Goal: Task Accomplishment & Management: Manage account settings

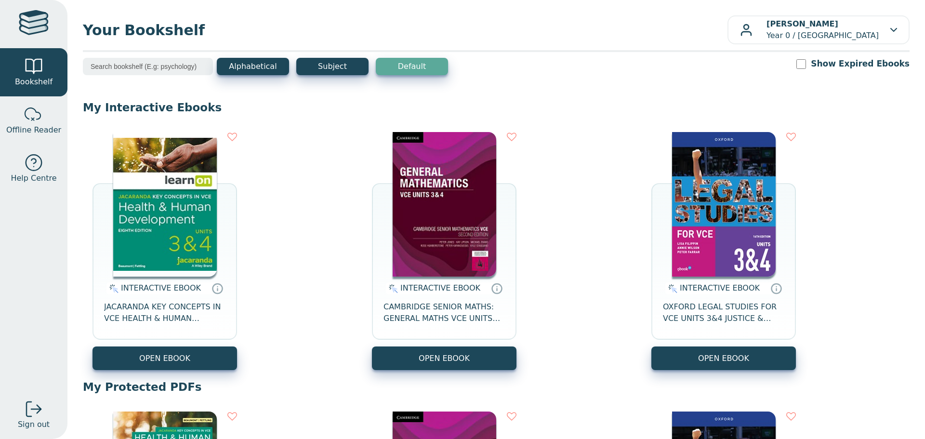
click at [806, 66] on input "Show Expired Ebooks" at bounding box center [801, 64] width 10 height 10
click at [806, 63] on input "Show Expired Ebooks" at bounding box center [801, 64] width 10 height 10
checkbox input "false"
click at [828, 26] on p "[PERSON_NAME] Year 0 / [GEOGRAPHIC_DATA]" at bounding box center [822, 29] width 112 height 23
click at [847, 69] on link "Profile" at bounding box center [857, 72] width 89 height 15
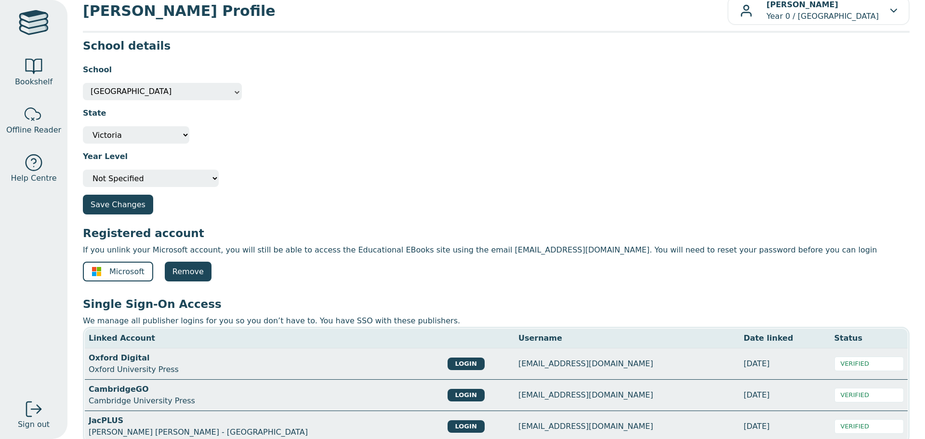
scroll to position [65, 0]
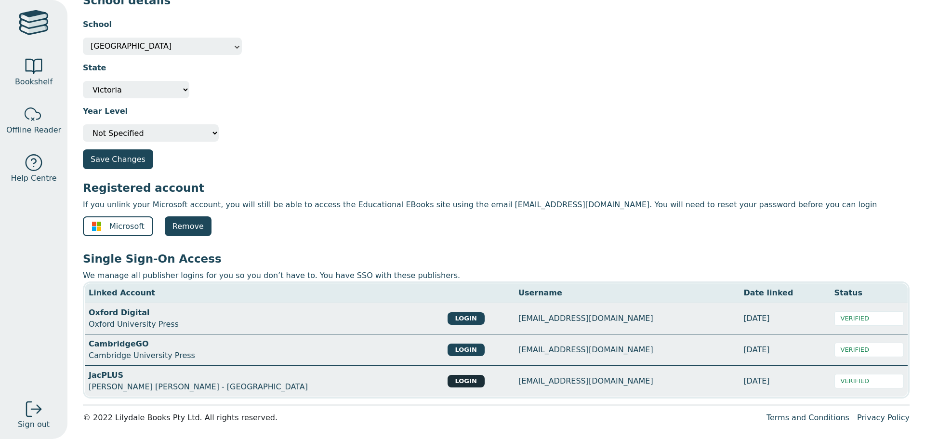
click at [447, 380] on button "LOGIN" at bounding box center [465, 381] width 37 height 13
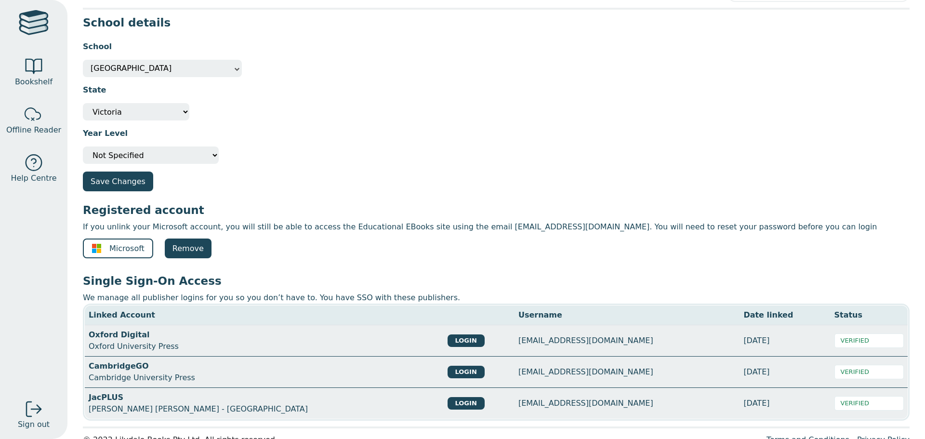
scroll to position [0, 0]
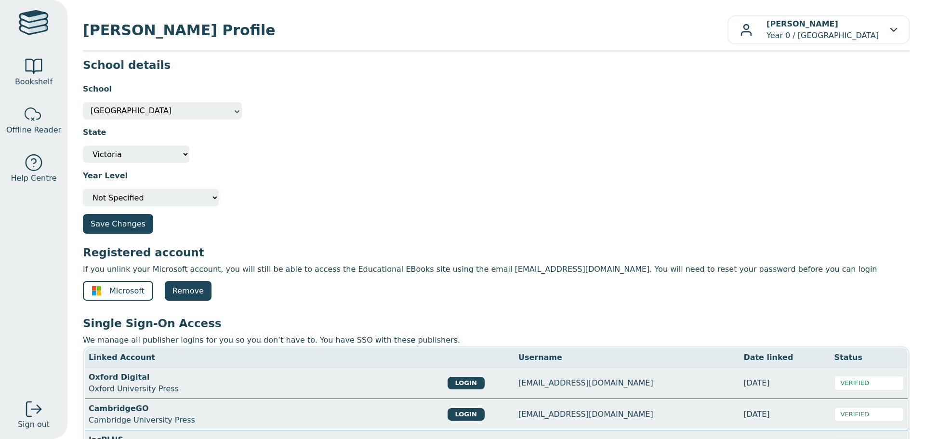
click at [189, 203] on select "Please select your year level Not Specified 7 8 9 10 11 12" at bounding box center [151, 197] width 136 height 17
select select "12"
click at [83, 189] on select "Please select your year level Not Specified 7 8 9 10 11 12" at bounding box center [151, 197] width 136 height 17
click at [121, 233] on button "Save Changes" at bounding box center [118, 224] width 70 height 20
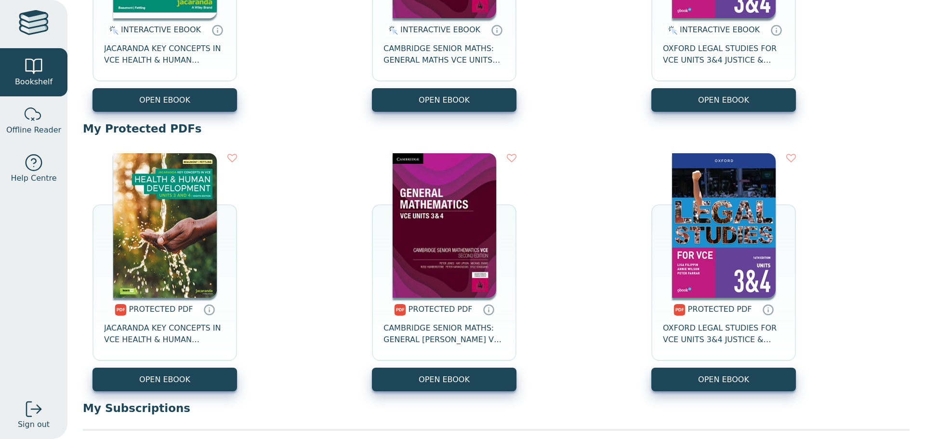
scroll to position [283, 0]
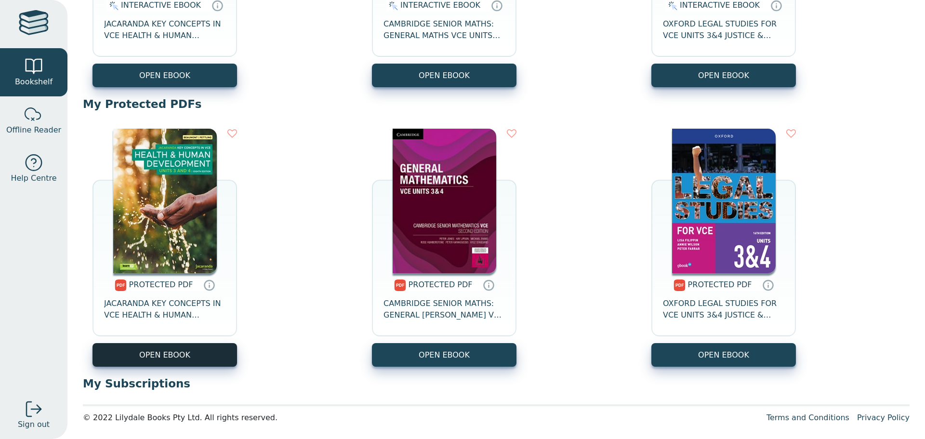
click at [184, 360] on link "OPEN EBOOK" at bounding box center [164, 355] width 145 height 24
